Goal: Book appointment/travel/reservation

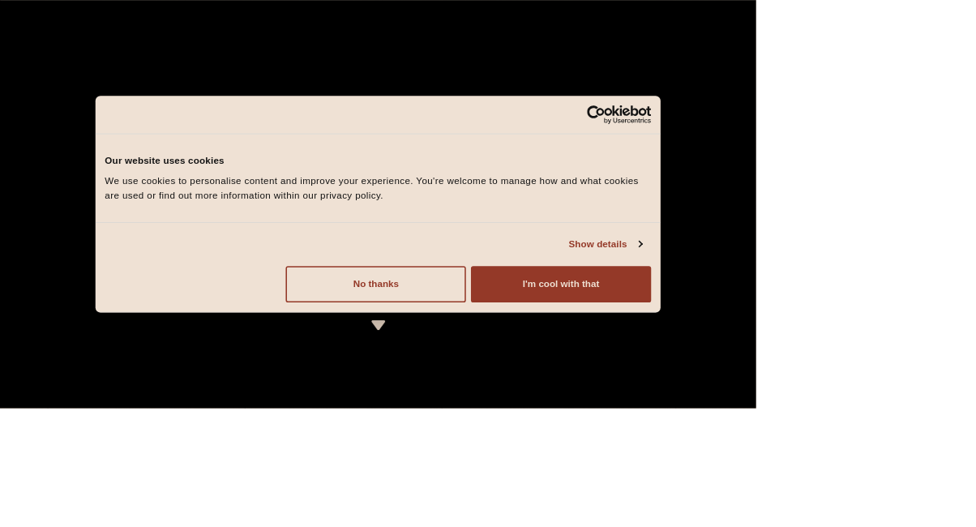
click at [841, 390] on button "I'm cool with that" at bounding box center [724, 366] width 233 height 47
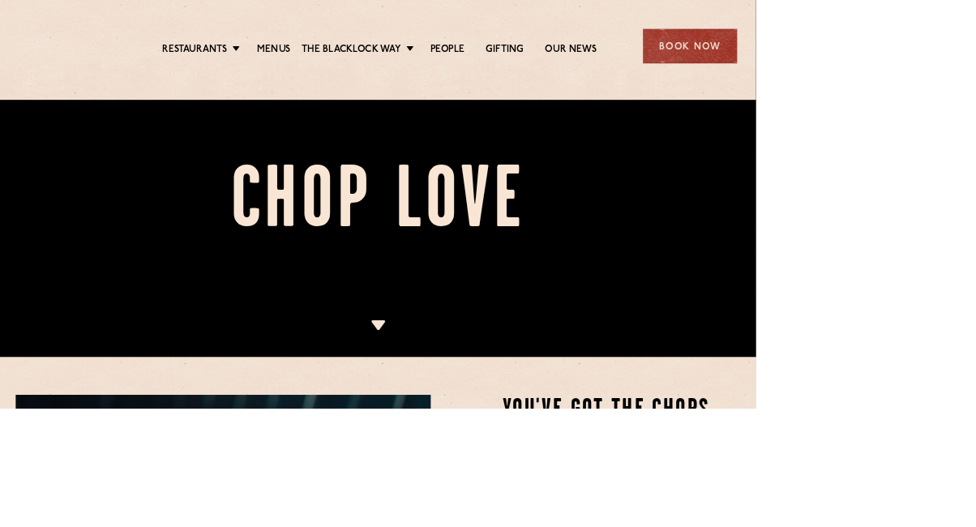
scroll to position [65, 0]
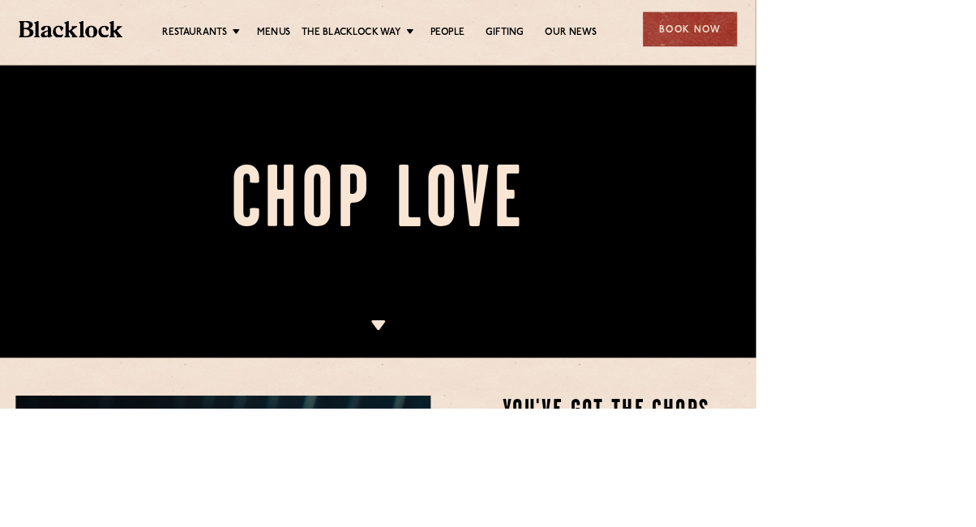
click at [897, 33] on div "Book Now" at bounding box center [891, 37] width 122 height 45
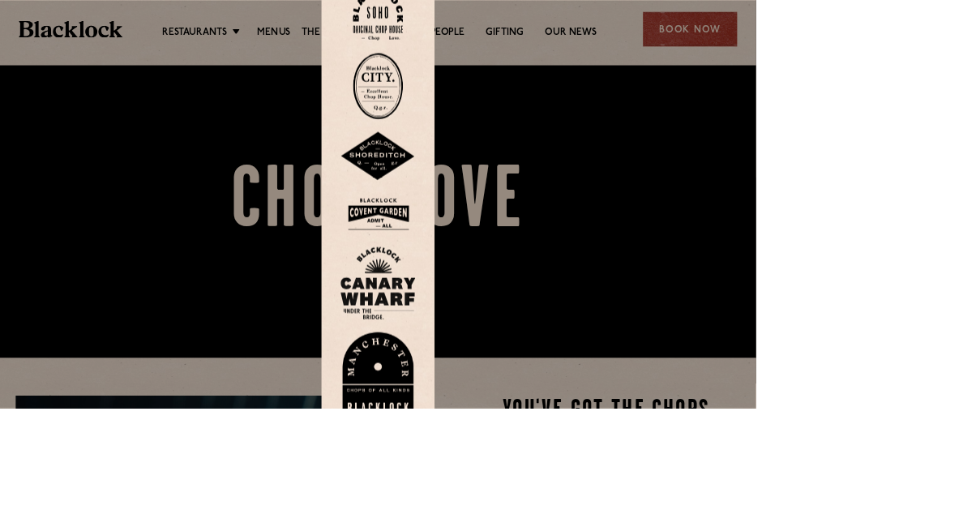
click at [893, 28] on div at bounding box center [488, 263] width 976 height 527
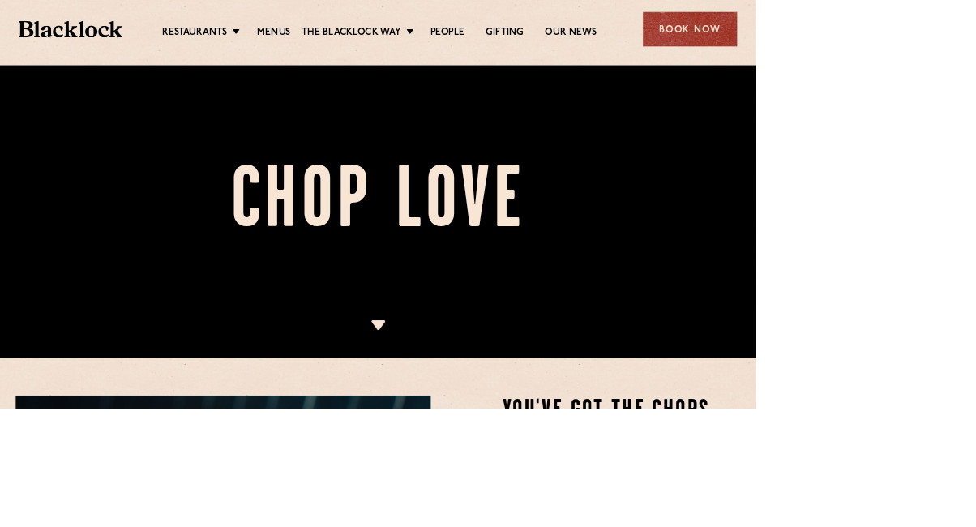
click at [872, 36] on div "Book Now" at bounding box center [891, 37] width 122 height 45
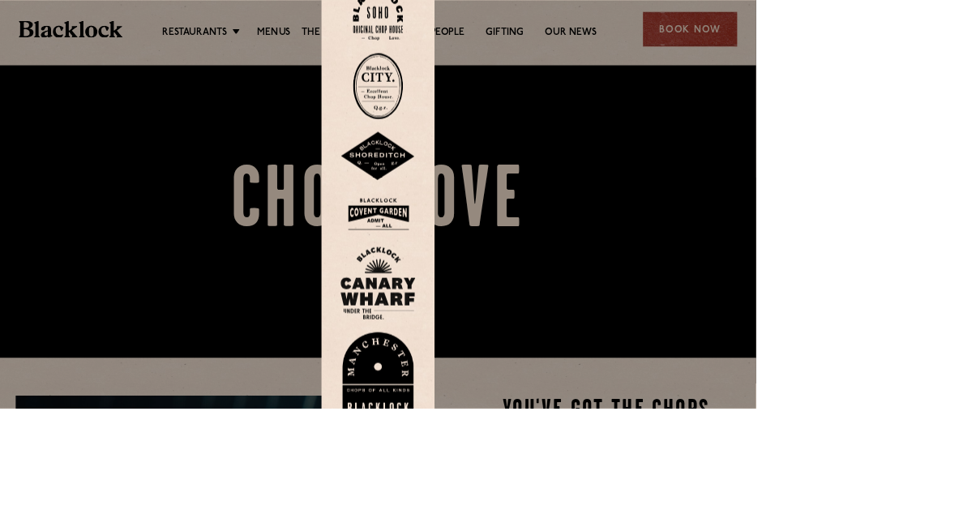
click at [482, 19] on img at bounding box center [488, 20] width 65 height 66
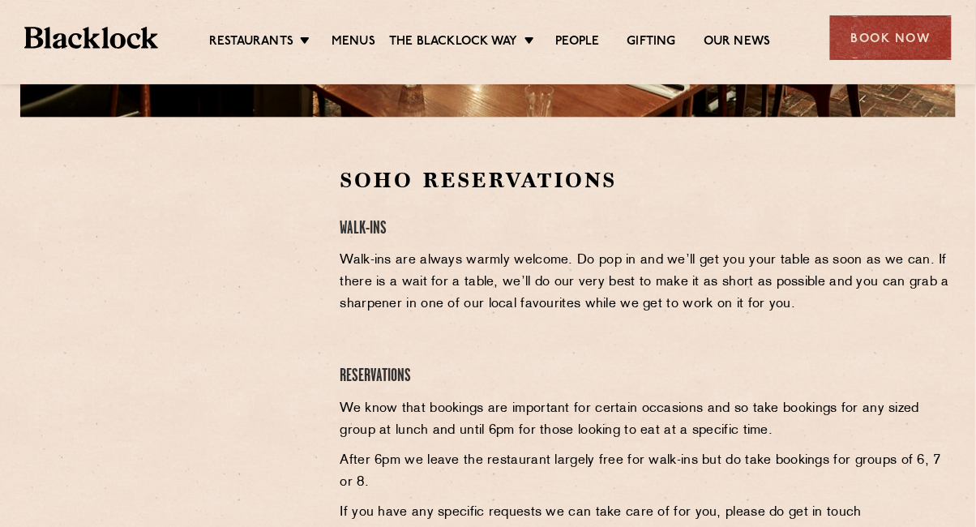
scroll to position [467, 0]
